Goal: Task Accomplishment & Management: Complete application form

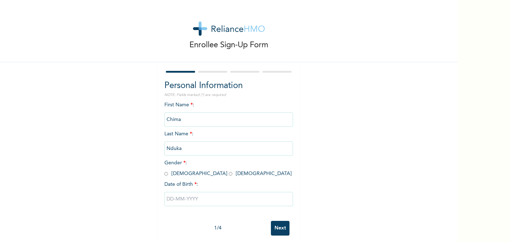
click at [166, 173] on input "radio" at bounding box center [166, 173] width 4 height 7
radio input "true"
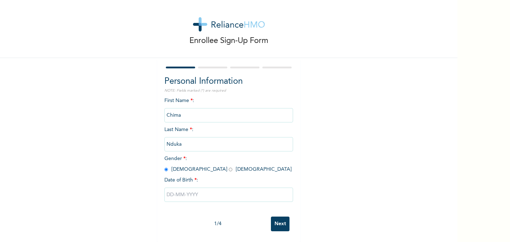
click at [212, 195] on input "text" at bounding box center [228, 194] width 129 height 14
select select "7"
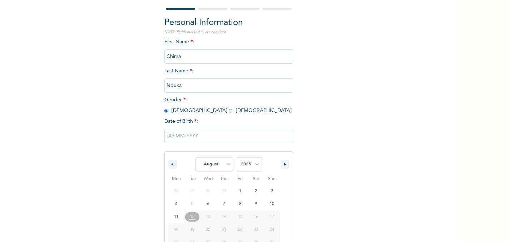
scroll to position [78, 0]
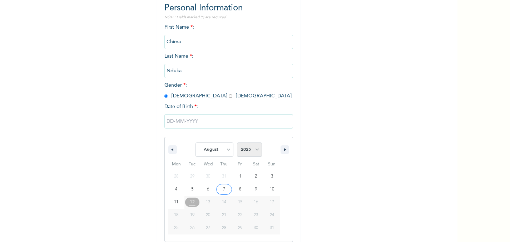
click at [249, 150] on select "2025 2024 2023 2022 2021 2020 2019 2018 2017 2016 2015 2014 2013 2012 2011 2010…" at bounding box center [249, 149] width 25 height 14
select select "1992"
click at [230, 150] on select "January February March April May June July August September October November De…" at bounding box center [214, 149] width 38 height 14
select select "6"
type input "[DATE]"
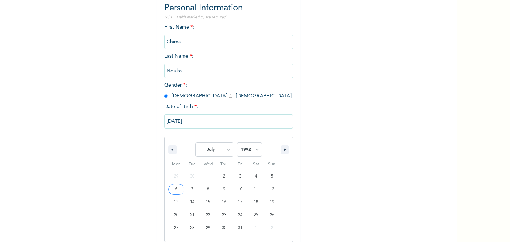
scroll to position [4, 0]
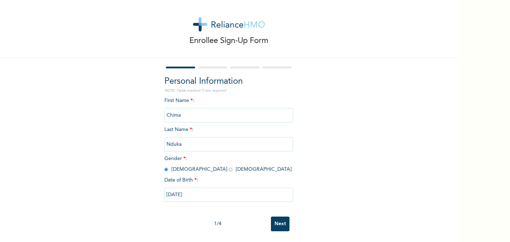
click at [278, 224] on input "Next" at bounding box center [280, 223] width 19 height 15
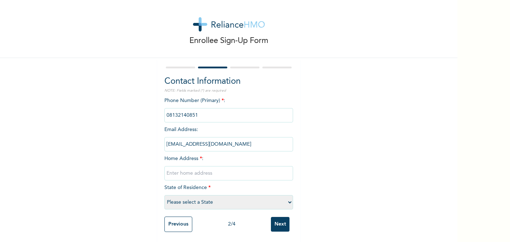
click at [189, 173] on input "text" at bounding box center [228, 173] width 129 height 14
type input "[STREET_ADDRESS], off [GEOGRAPHIC_DATA]-Lak bus stop"
click at [198, 199] on select "Please select a State [PERSON_NAME] (FCT) [PERSON_NAME] Ibom [GEOGRAPHIC_DATA] …" at bounding box center [228, 202] width 129 height 14
select select "25"
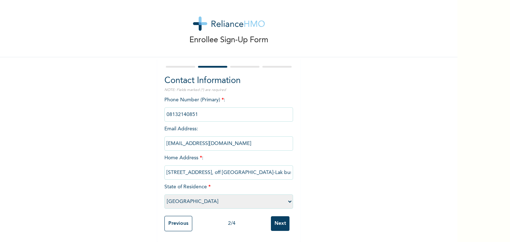
click at [281, 222] on input "Next" at bounding box center [280, 223] width 19 height 15
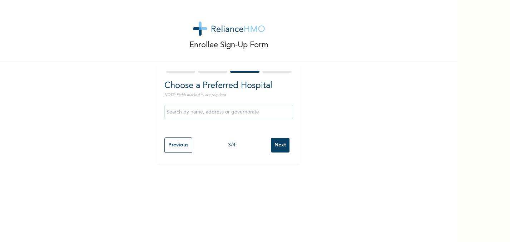
scroll to position [0, 0]
click at [220, 115] on input "text" at bounding box center [228, 112] width 129 height 14
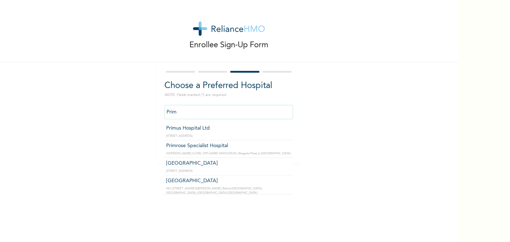
type input "Primrose Specialist Hospital"
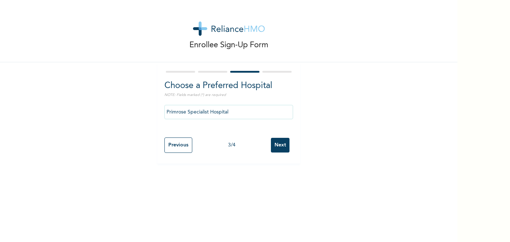
click at [282, 145] on input "Next" at bounding box center [280, 145] width 19 height 15
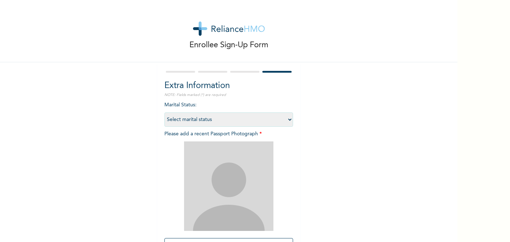
click at [265, 122] on select "Select marital status [DEMOGRAPHIC_DATA] Married [DEMOGRAPHIC_DATA] Widow/[DEMO…" at bounding box center [228, 119] width 129 height 14
select select "1"
